Goal: Find specific page/section: Find specific page/section

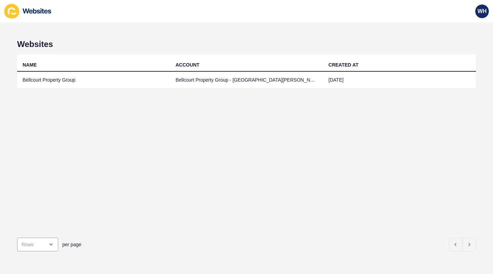
click at [59, 81] on td "Bellcourt Property Group" at bounding box center [93, 80] width 153 height 17
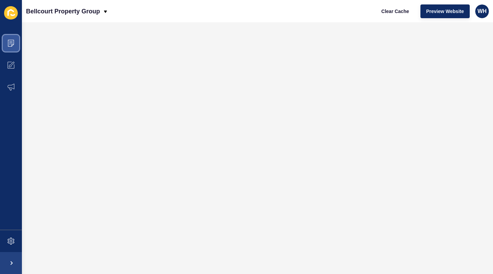
click at [8, 44] on icon at bounding box center [11, 43] width 7 height 7
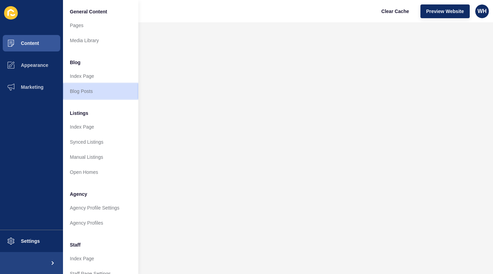
click at [80, 88] on link "Blog Posts" at bounding box center [100, 91] width 75 height 15
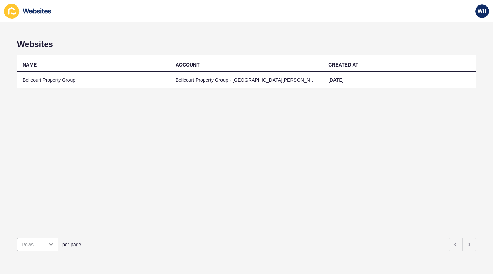
click at [59, 81] on td "Bellcourt Property Group" at bounding box center [93, 80] width 153 height 17
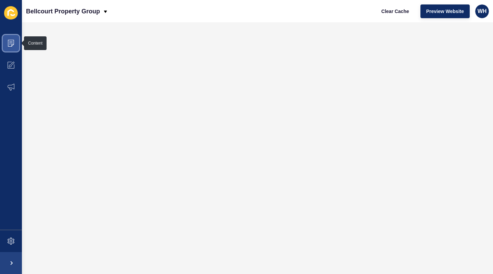
click at [12, 41] on icon at bounding box center [10, 41] width 3 height 0
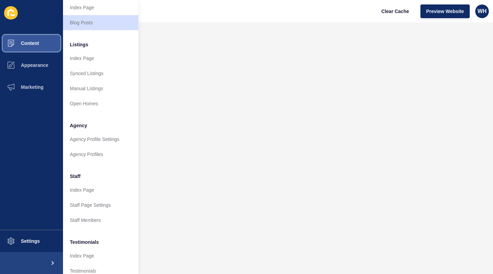
scroll to position [103, 0]
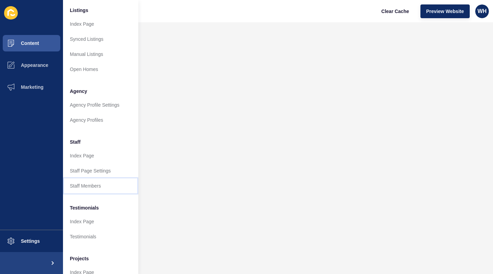
click at [84, 185] on link "Staff Members" at bounding box center [100, 185] width 75 height 15
